Goal: Information Seeking & Learning: Learn about a topic

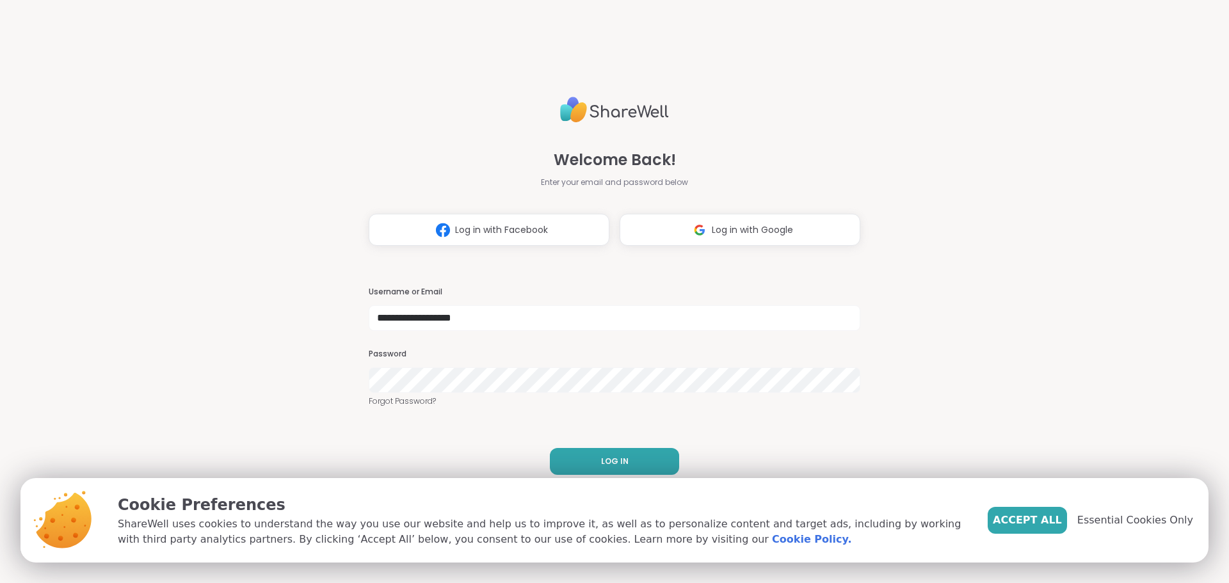
type input "**********"
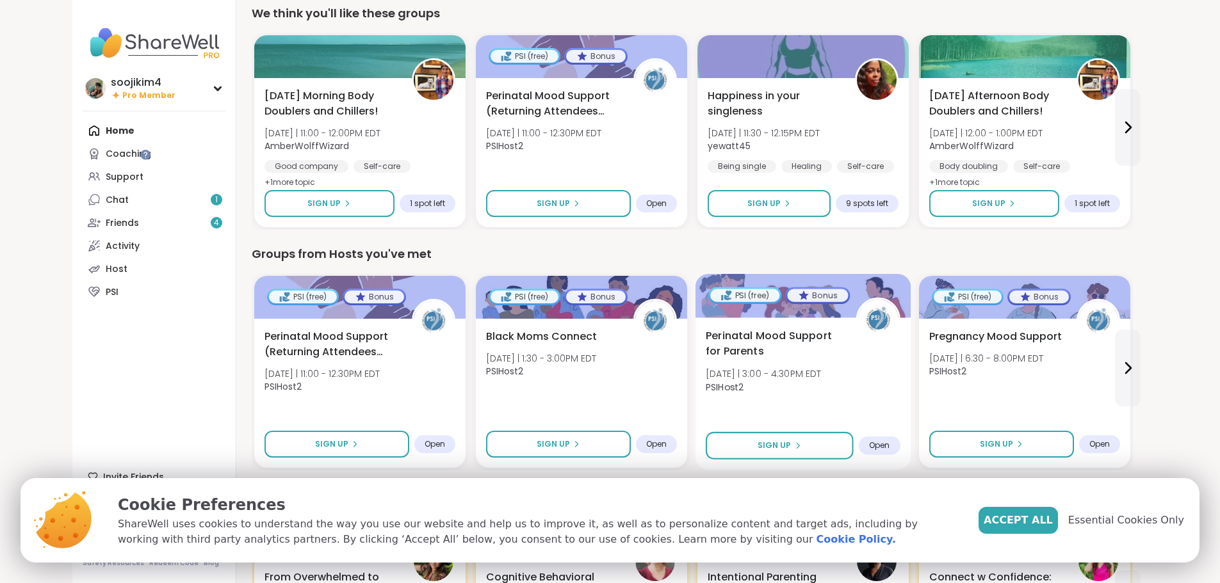
scroll to position [128, 0]
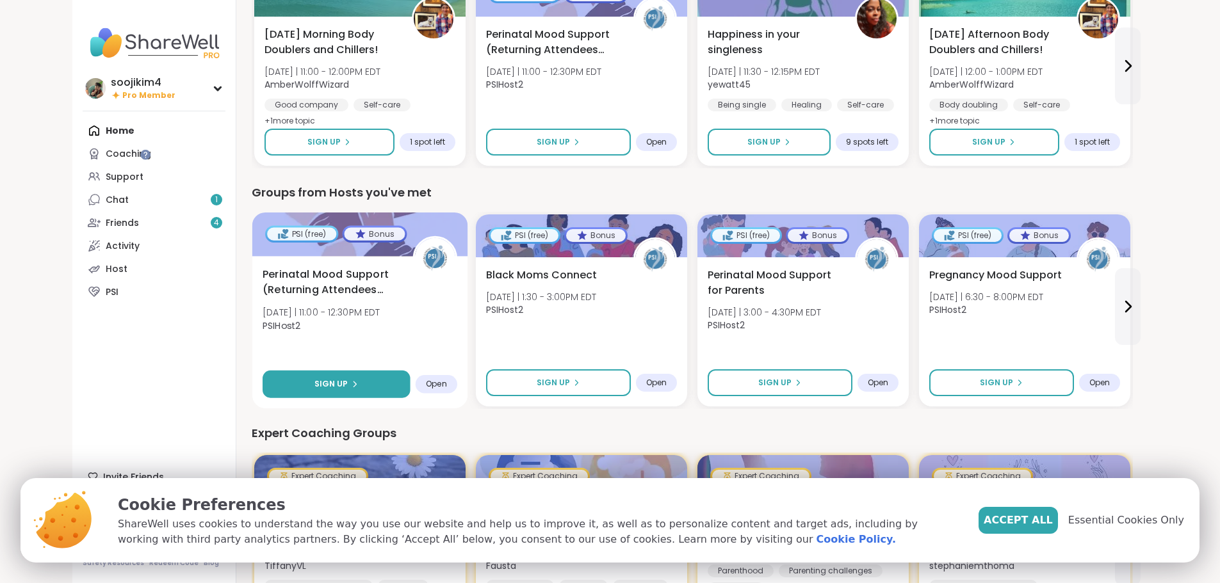
click at [314, 383] on span "Sign Up" at bounding box center [331, 384] width 34 height 12
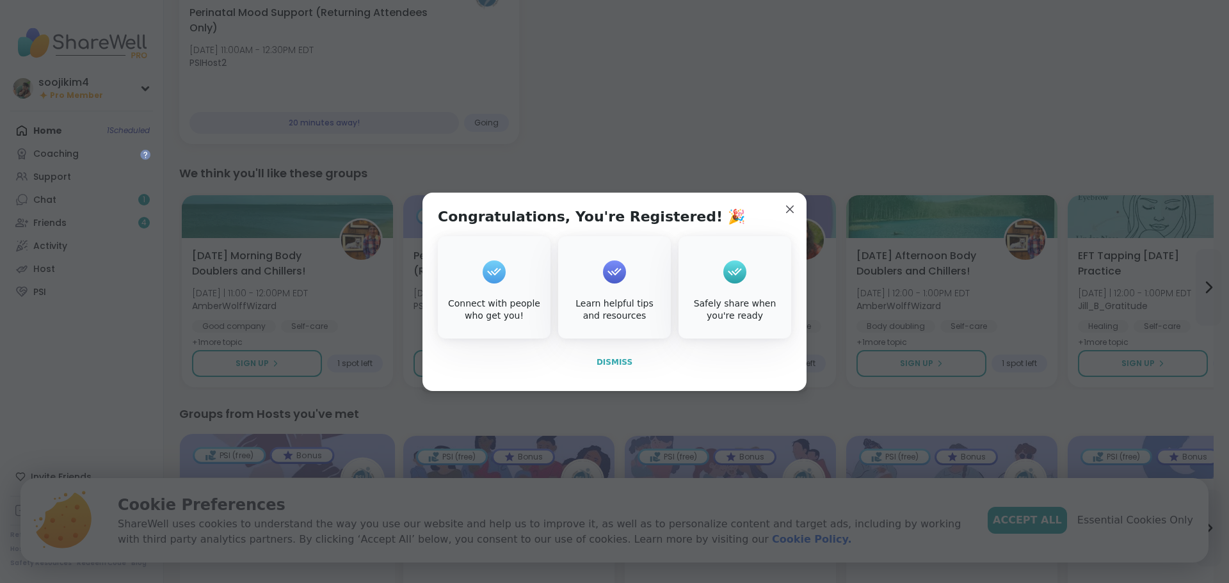
click at [615, 362] on span "Dismiss" at bounding box center [615, 362] width 36 height 9
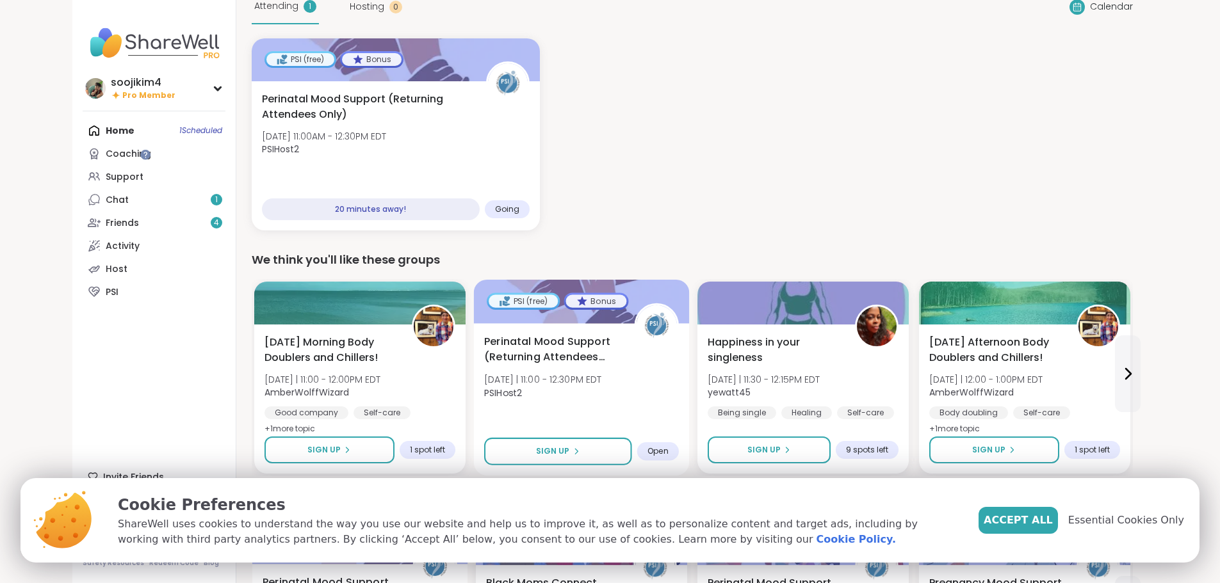
scroll to position [64, 0]
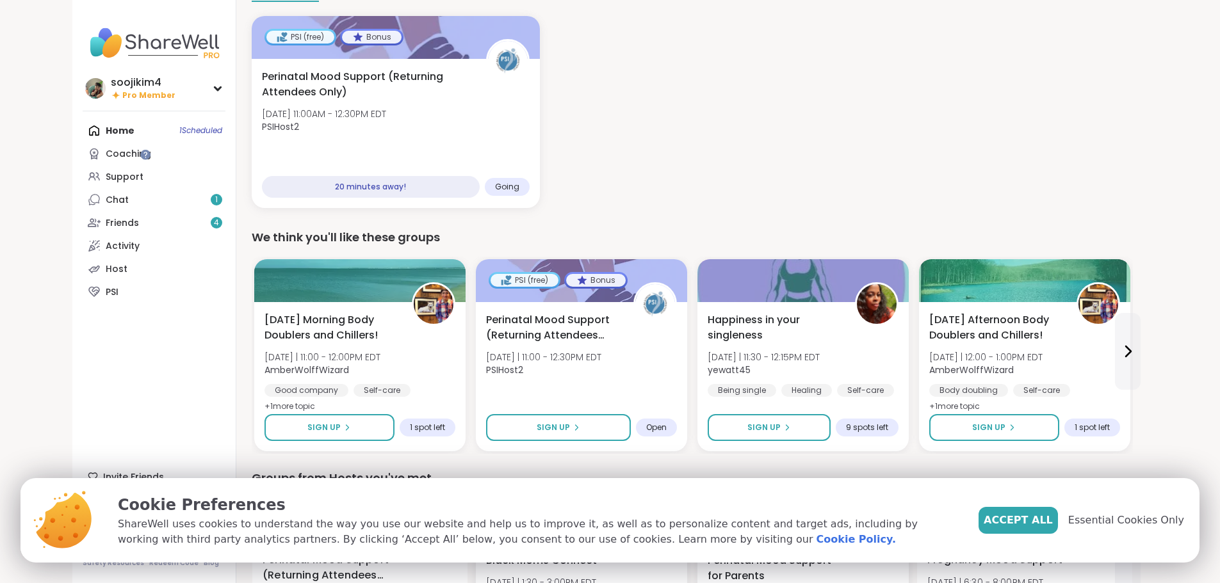
click at [1024, 519] on span "Accept All" at bounding box center [1017, 520] width 69 height 15
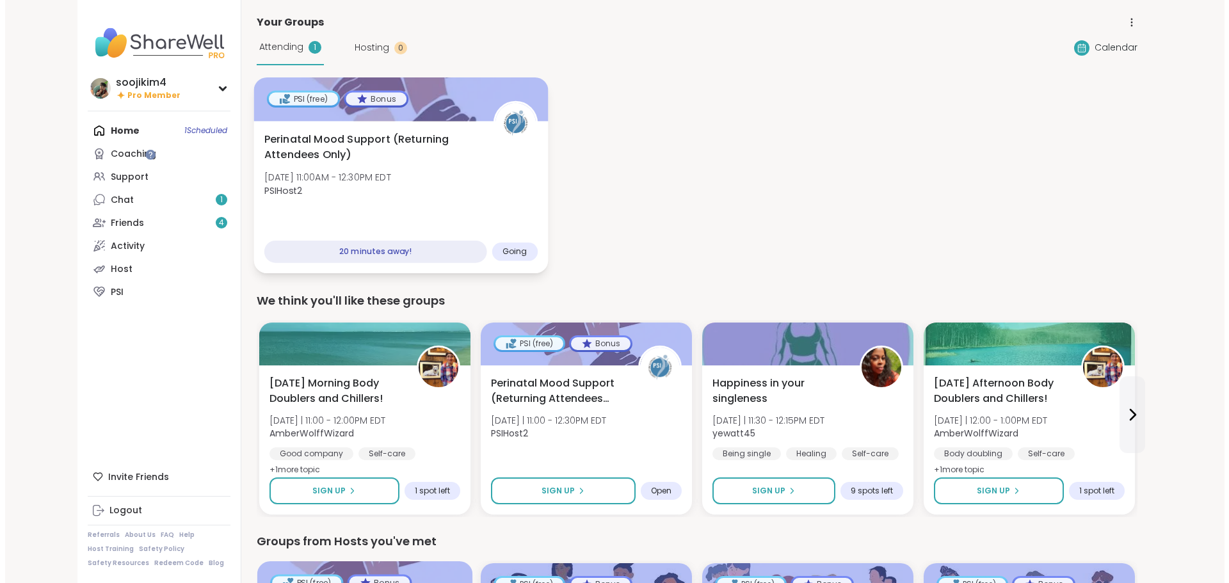
scroll to position [0, 0]
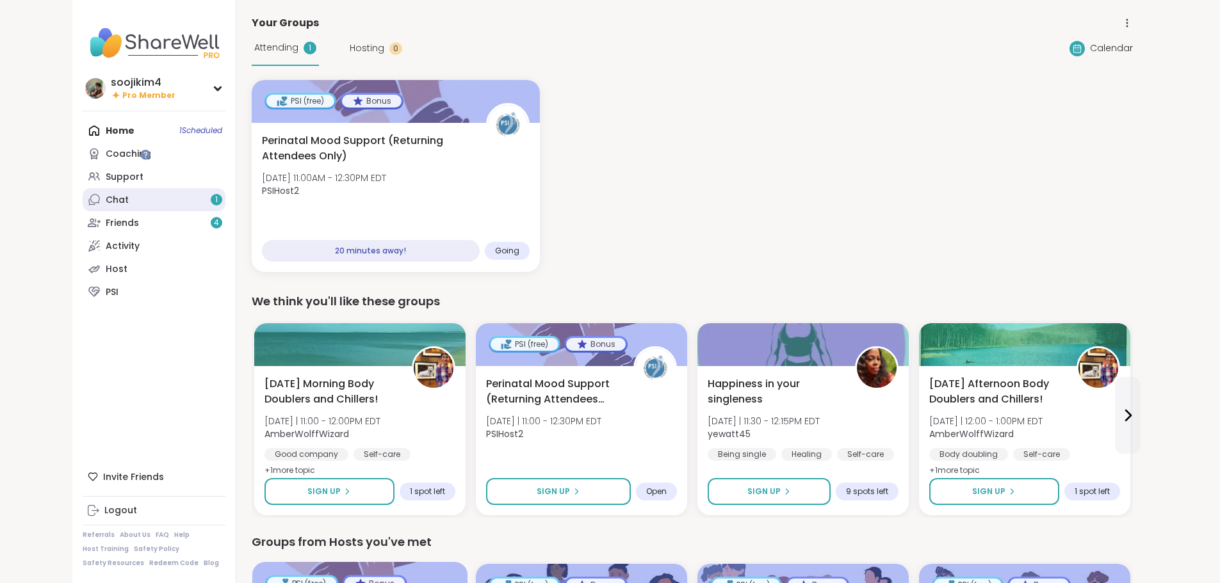
click at [92, 200] on link "Chat 1" at bounding box center [154, 199] width 143 height 23
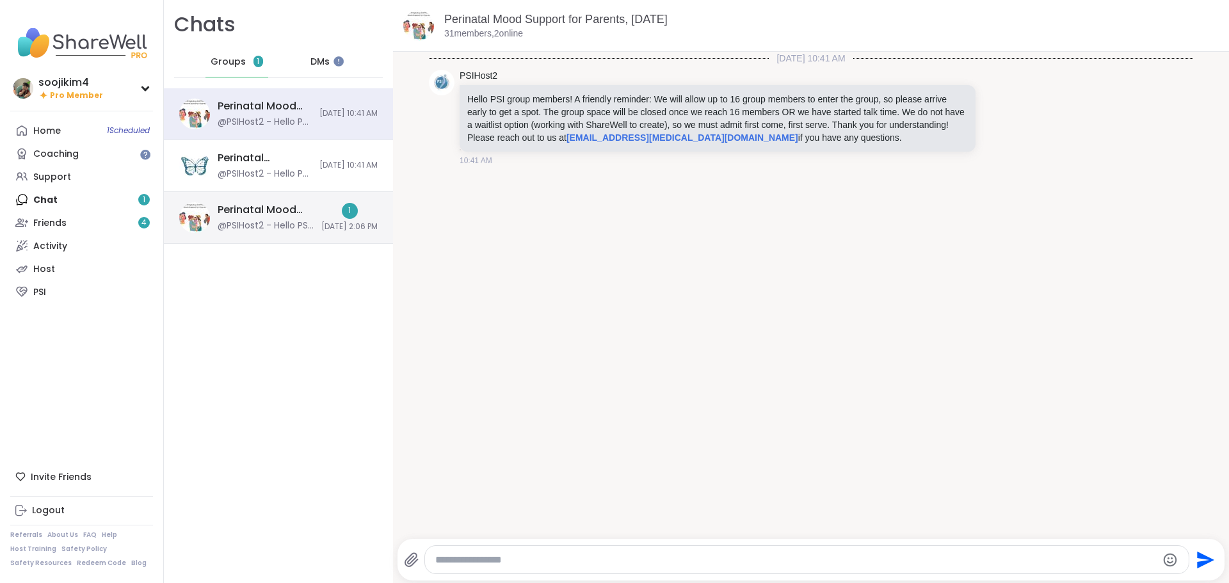
click at [295, 216] on div "Perinatal Mood Support for Parents, Oct 05 @PSIHost2 - Hello PSI group members!…" at bounding box center [278, 218] width 229 height 52
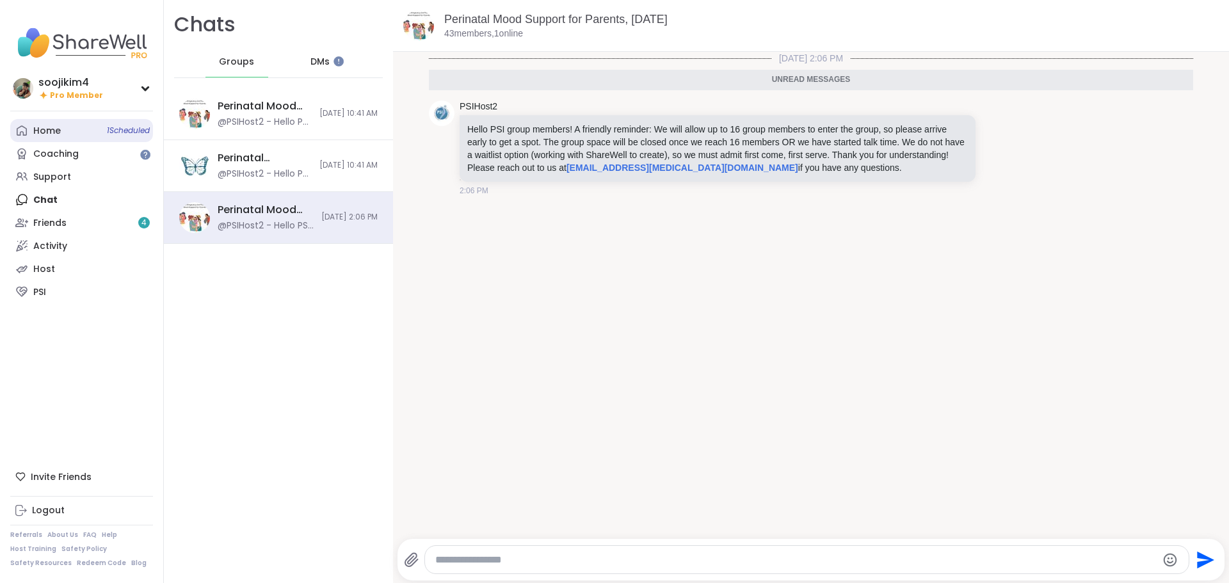
click at [62, 135] on link "Home 1 Scheduled" at bounding box center [81, 130] width 143 height 23
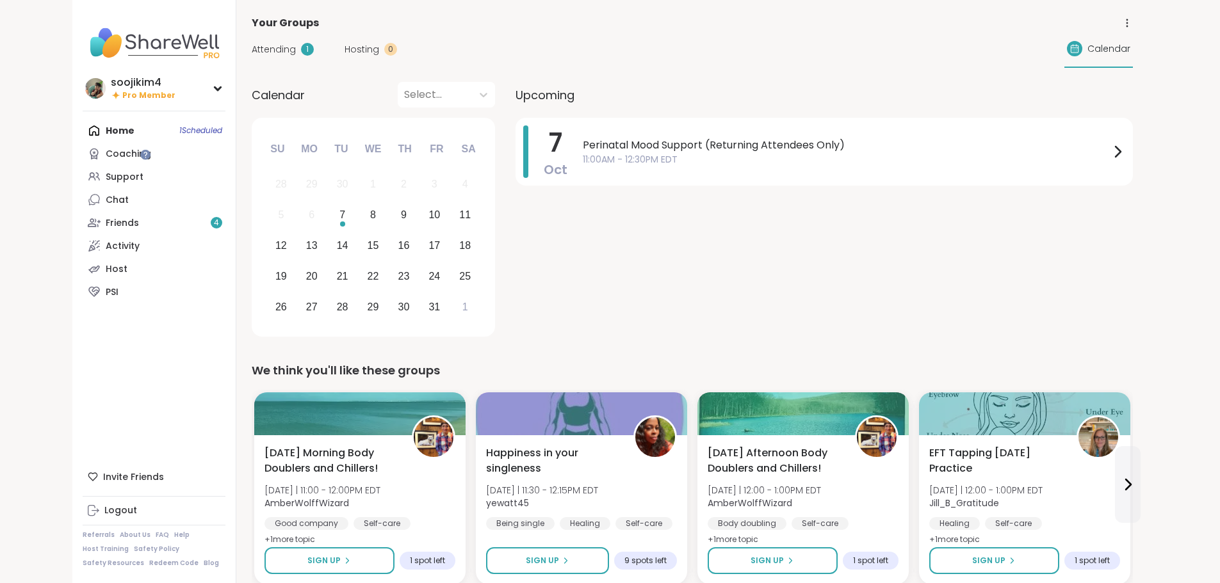
click at [619, 52] on div "Attending 1 Hosting 0 Calendar" at bounding box center [692, 49] width 881 height 37
drag, startPoint x: 572, startPoint y: 233, endPoint x: 517, endPoint y: 212, distance: 58.4
click at [572, 234] on div "7 Oct Perinatal Mood Support (Returning Attendees Only) 11:00AM - 12:30PM EDT" at bounding box center [823, 229] width 617 height 223
click at [536, 259] on div "7 Oct Perinatal Mood Support (Returning Attendees Only) 11:00AM - 12:30PM EDT" at bounding box center [823, 229] width 617 height 223
click at [111, 78] on div "soojikim4" at bounding box center [143, 83] width 65 height 14
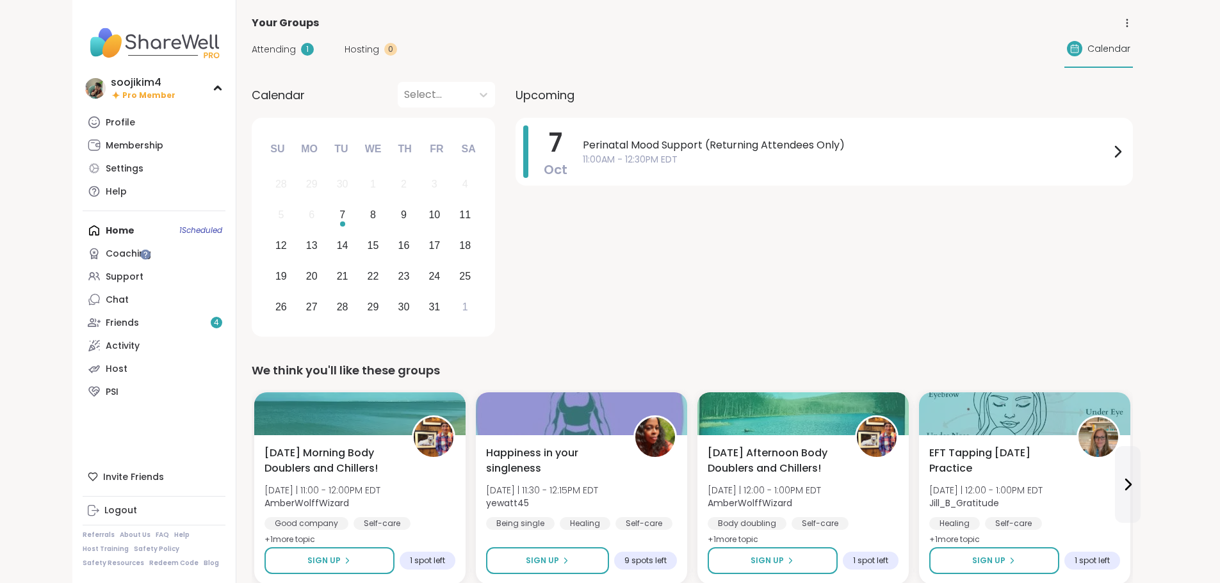
click at [83, 229] on div "Home 1 Scheduled Coaching Support Chat Friends 4 Activity Host PSI" at bounding box center [154, 311] width 143 height 184
click at [83, 230] on div "Home 1 Scheduled Coaching Support Chat Friends 4 Activity Host PSI" at bounding box center [154, 311] width 143 height 184
click at [404, 99] on div at bounding box center [434, 95] width 61 height 18
click at [477, 95] on icon at bounding box center [483, 94] width 13 height 13
drag, startPoint x: 818, startPoint y: 217, endPoint x: 800, endPoint y: 220, distance: 18.8
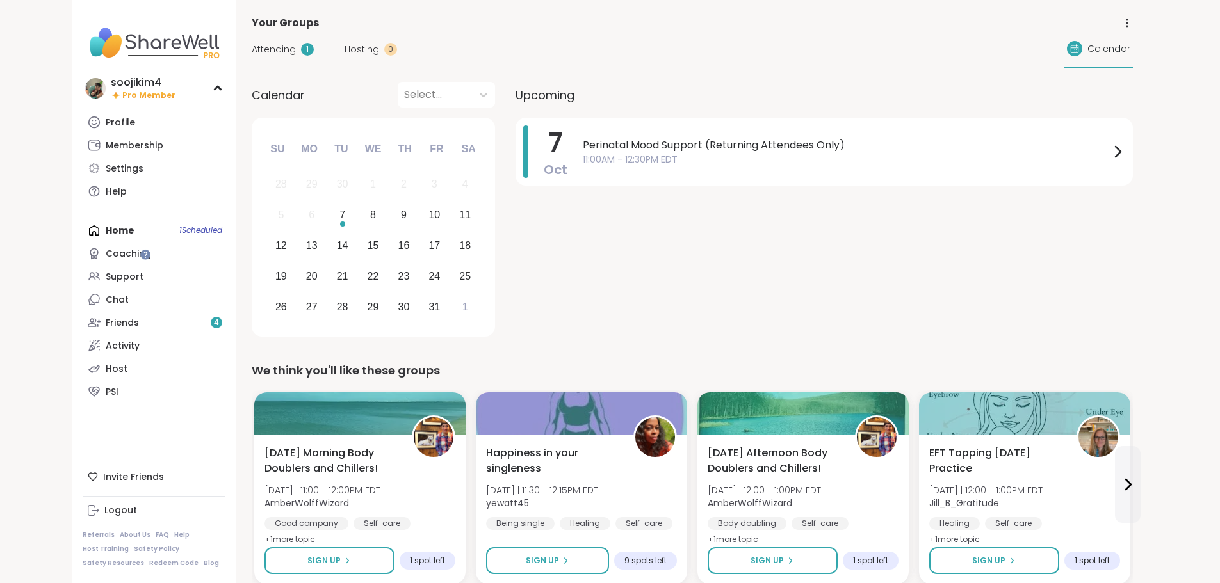
click at [812, 219] on div "7 Oct Perinatal Mood Support (Returning Attendees Only) 11:00AM - 12:30PM EDT" at bounding box center [823, 229] width 617 height 223
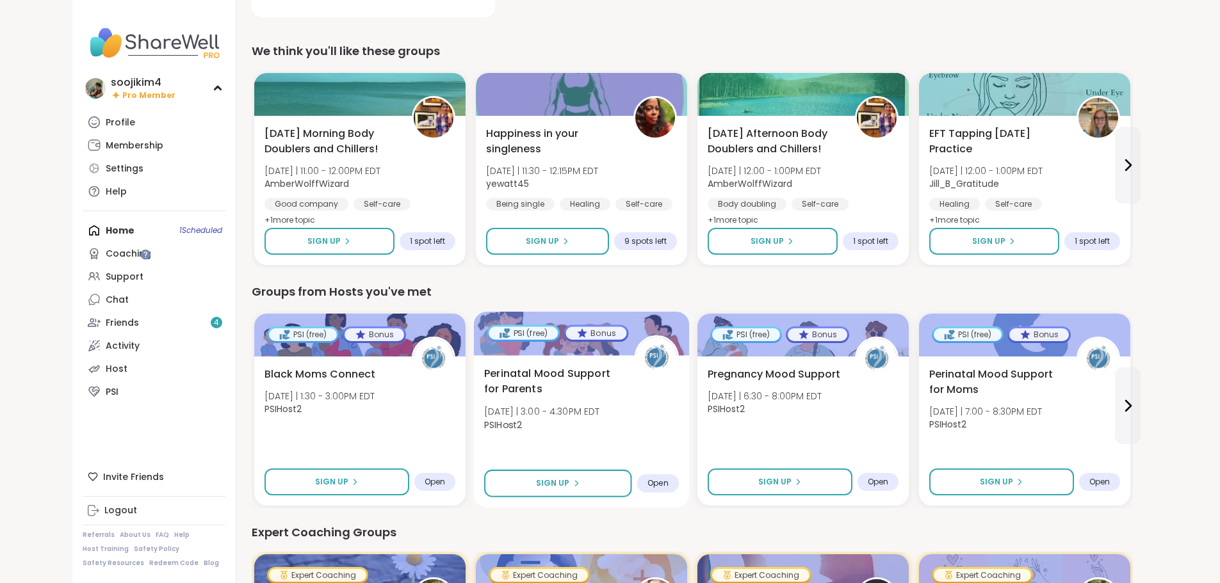
scroll to position [320, 0]
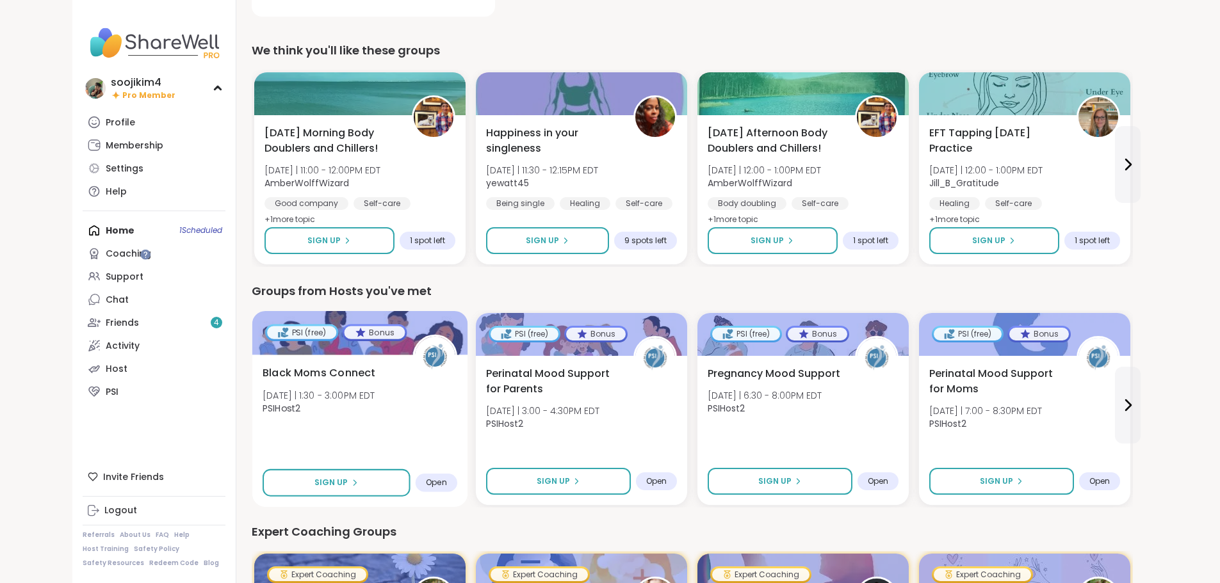
click at [414, 358] on img at bounding box center [434, 357] width 40 height 40
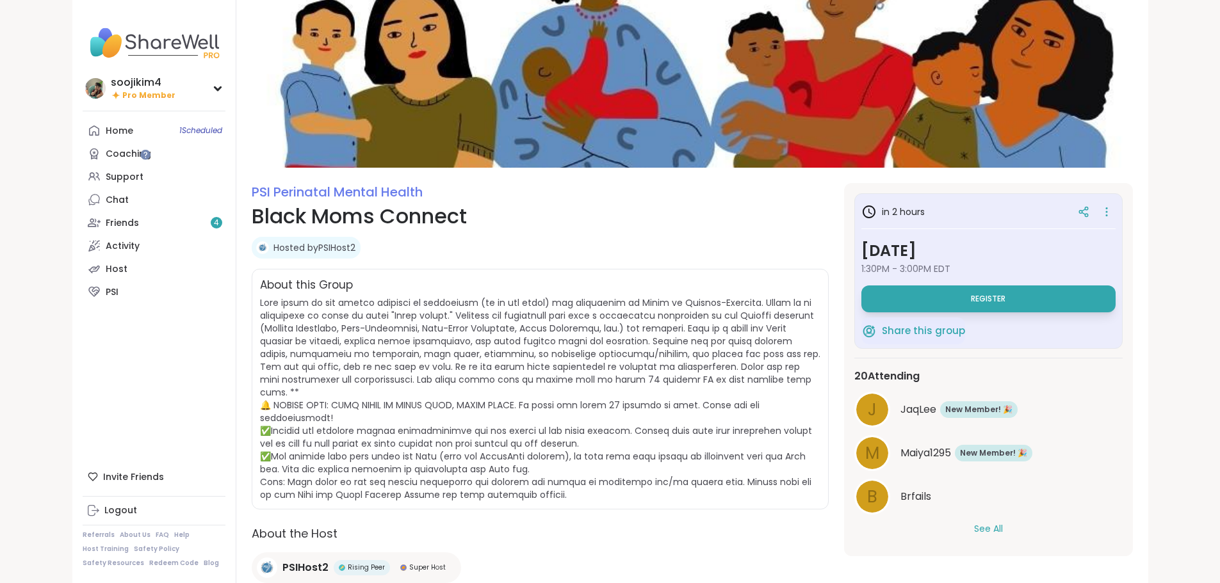
click at [282, 560] on span "PSIHost2" at bounding box center [305, 567] width 46 height 15
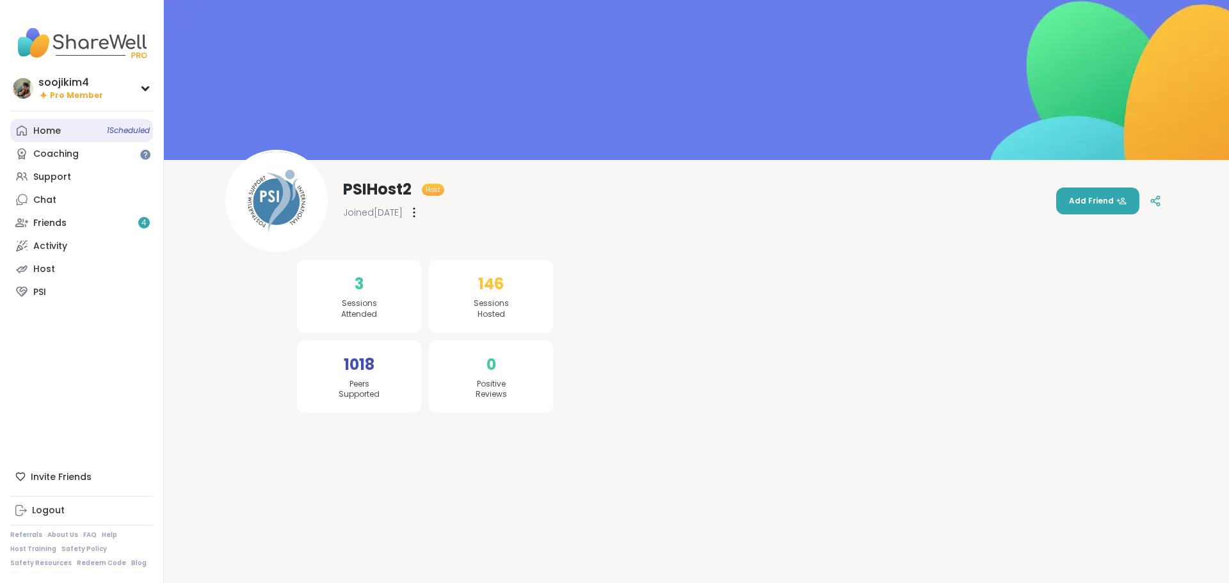
click at [85, 131] on link "Home 1 Scheduled" at bounding box center [81, 130] width 143 height 23
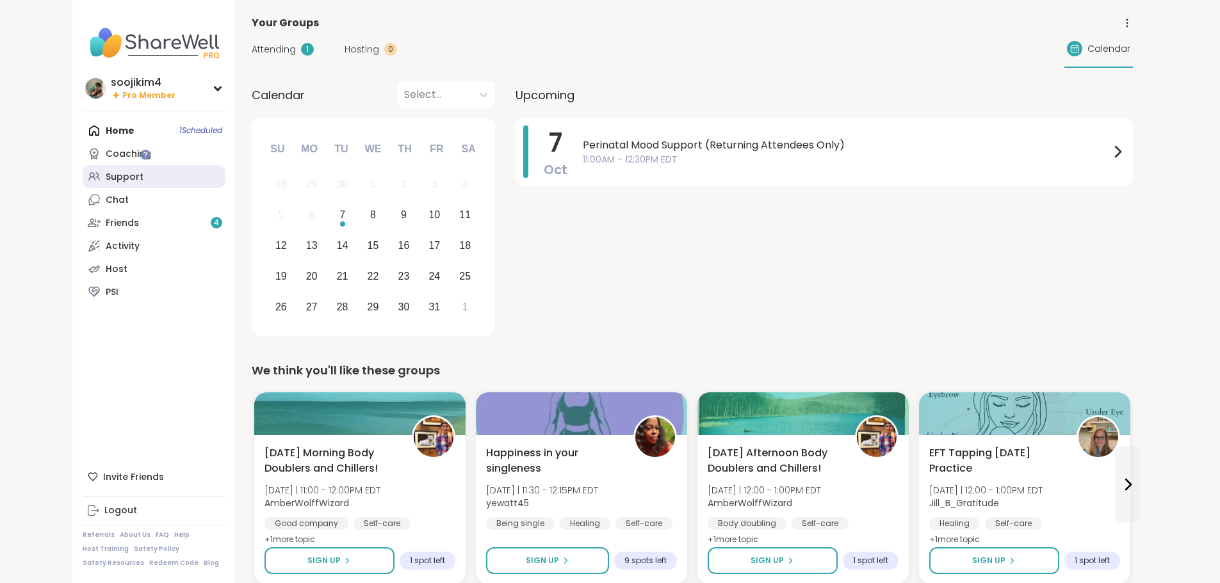
click at [98, 175] on link "Support" at bounding box center [154, 176] width 143 height 23
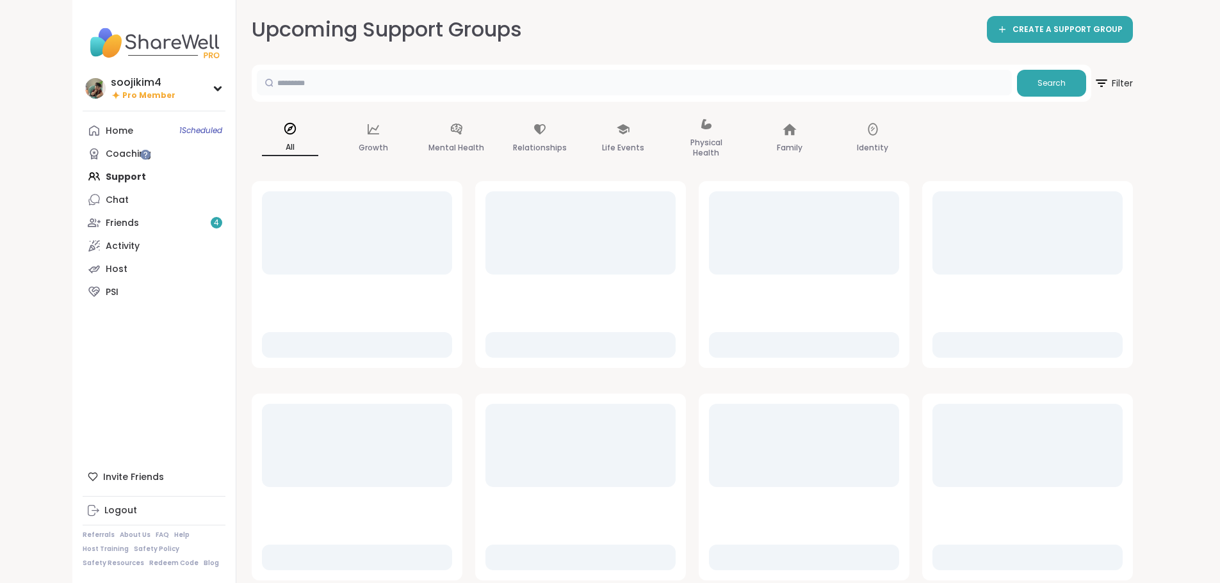
click at [257, 88] on input "text" at bounding box center [634, 83] width 755 height 26
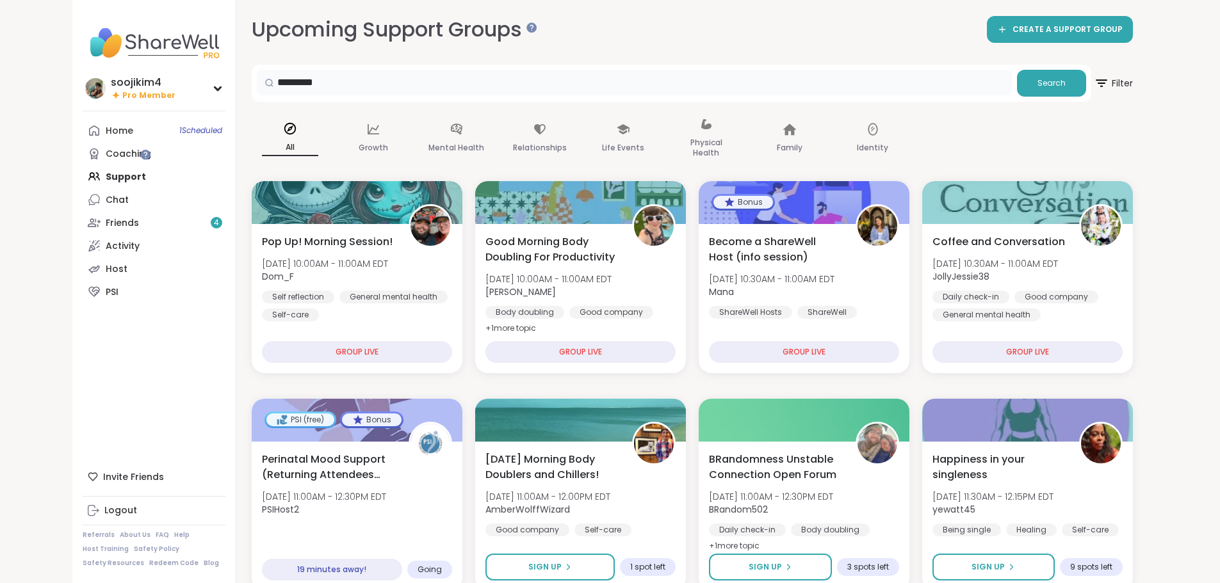
type input "*********"
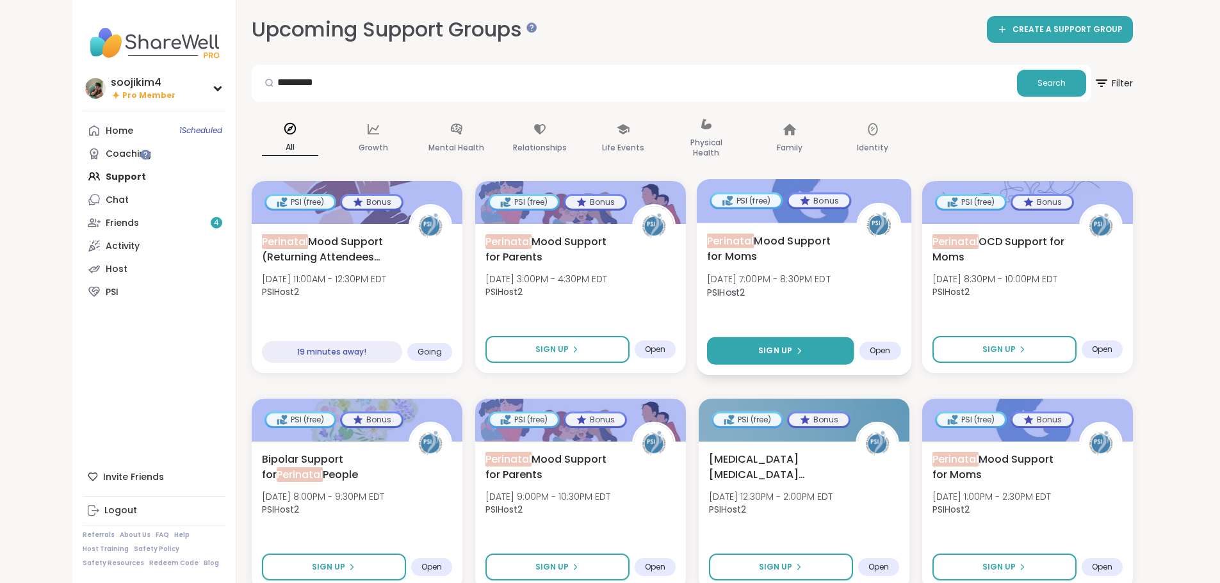
click at [802, 350] on icon at bounding box center [799, 351] width 8 height 8
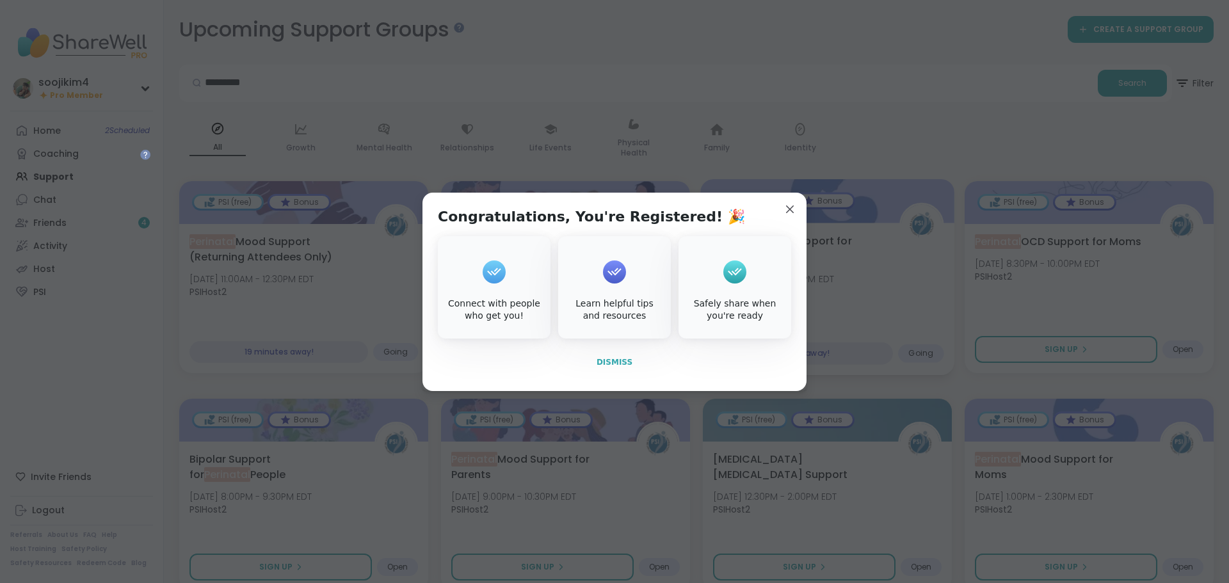
click at [609, 364] on span "Dismiss" at bounding box center [615, 362] width 36 height 9
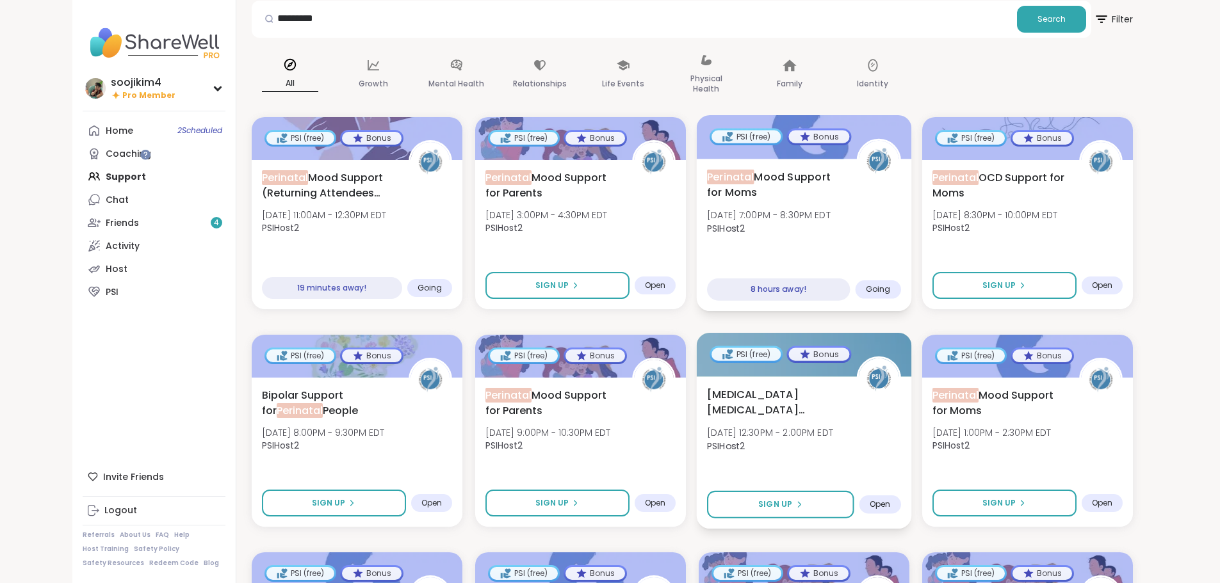
scroll to position [192, 0]
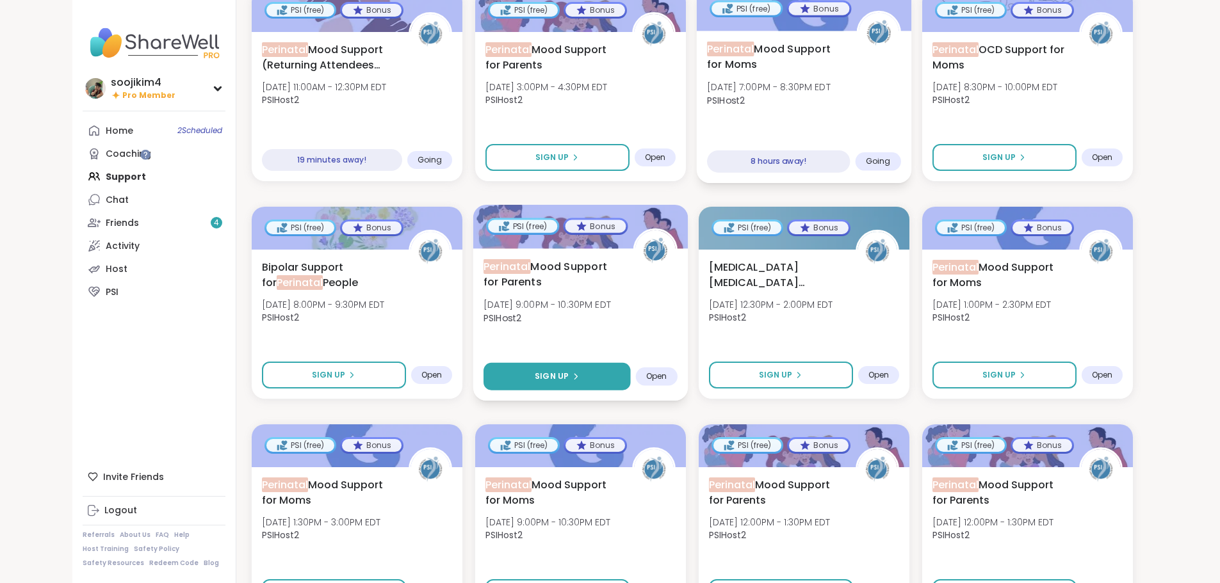
click at [535, 380] on span "Sign Up" at bounding box center [552, 377] width 34 height 12
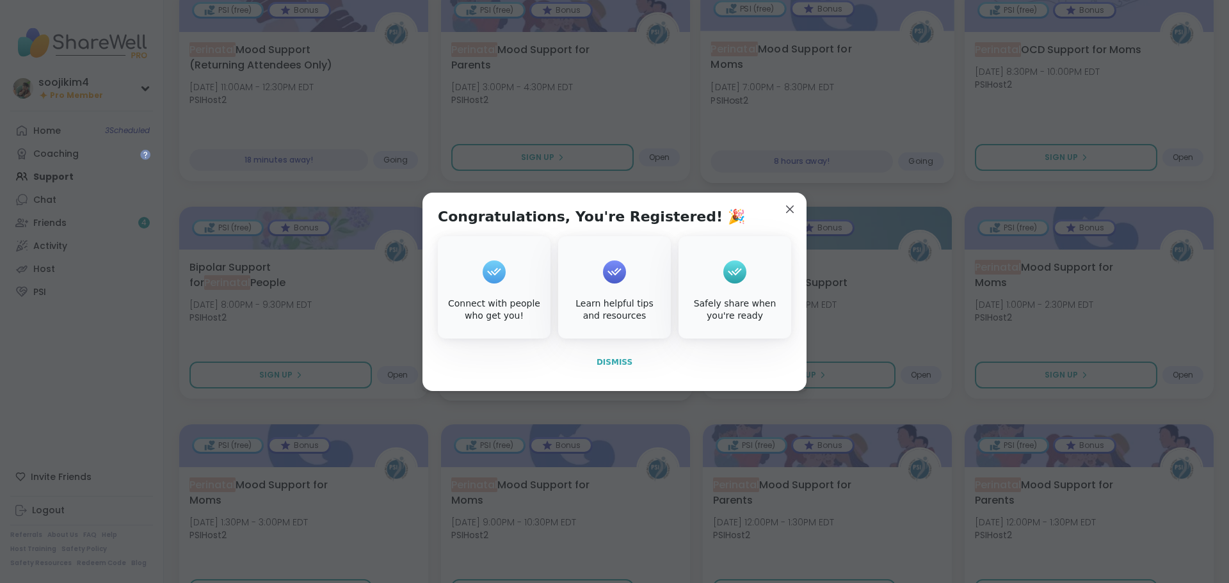
click at [620, 364] on span "Dismiss" at bounding box center [615, 362] width 36 height 9
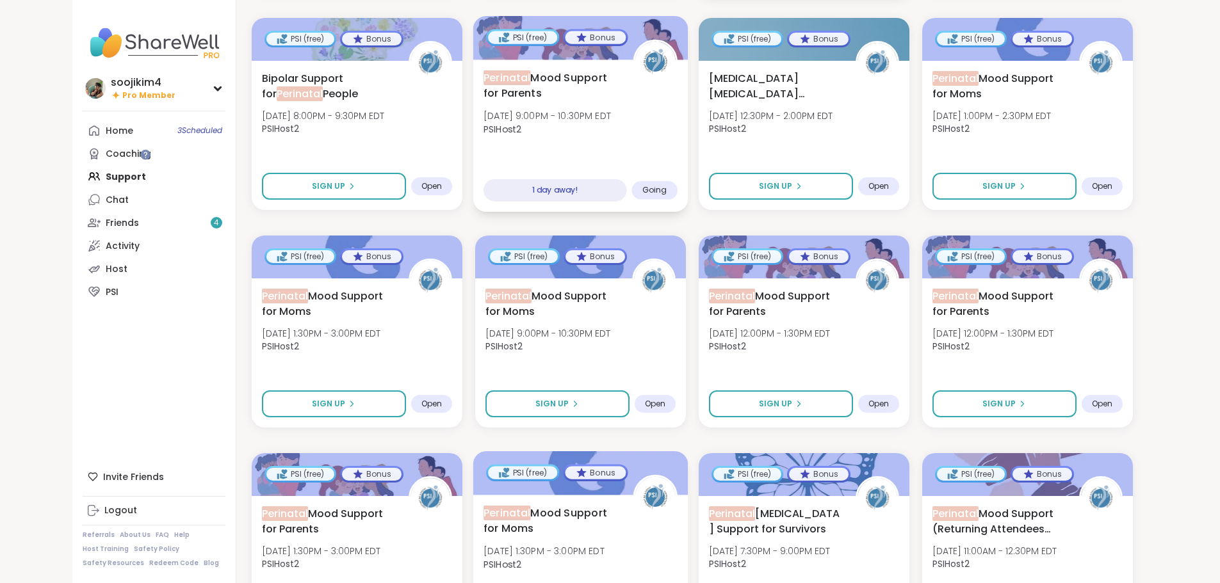
scroll to position [384, 0]
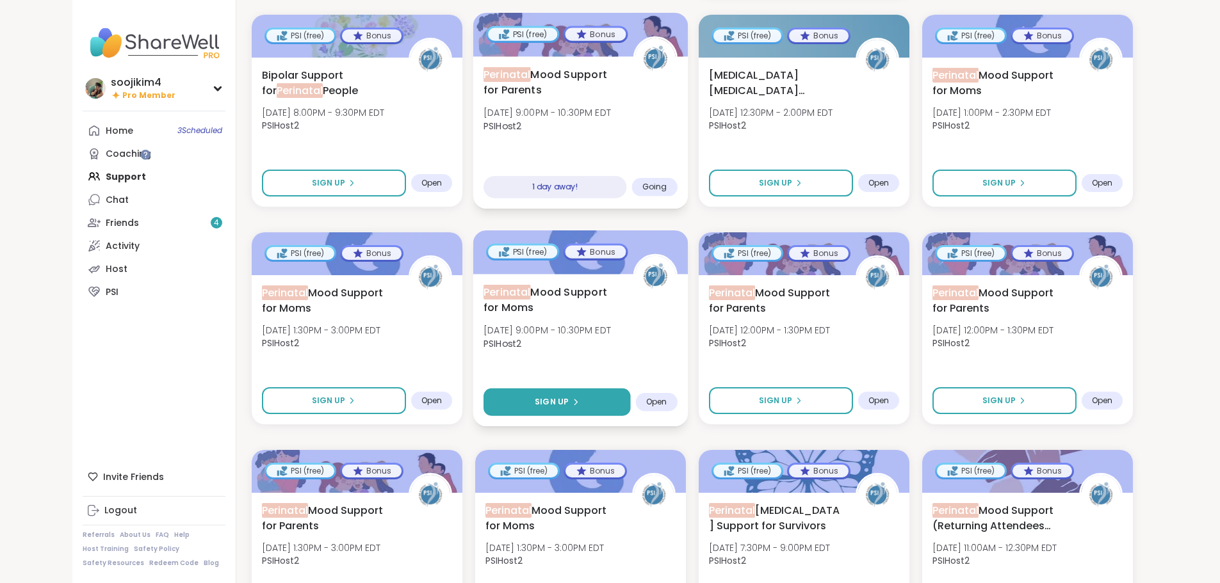
click at [535, 404] on span "Sign Up" at bounding box center [552, 402] width 34 height 12
